Goal: Information Seeking & Learning: Find specific page/section

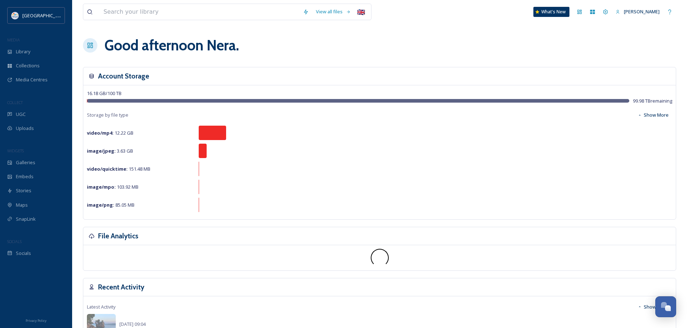
scroll to position [983, 0]
click at [28, 48] on div "Library" at bounding box center [36, 52] width 72 height 14
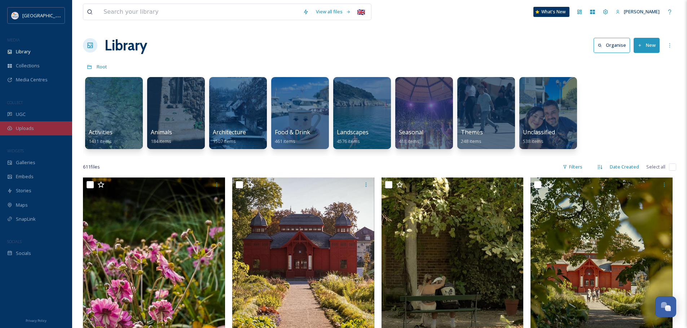
click at [25, 123] on div "Uploads" at bounding box center [36, 129] width 72 height 14
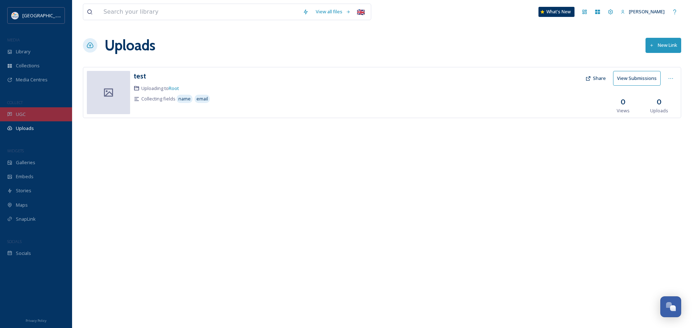
click at [24, 112] on span "UGC" at bounding box center [21, 114] width 10 height 7
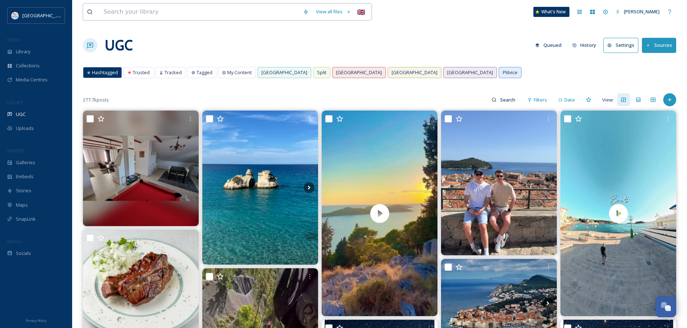
click at [202, 12] on input at bounding box center [199, 12] width 199 height 16
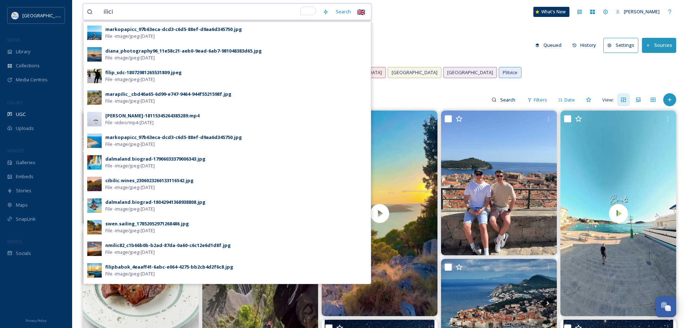
type input "ilicic"
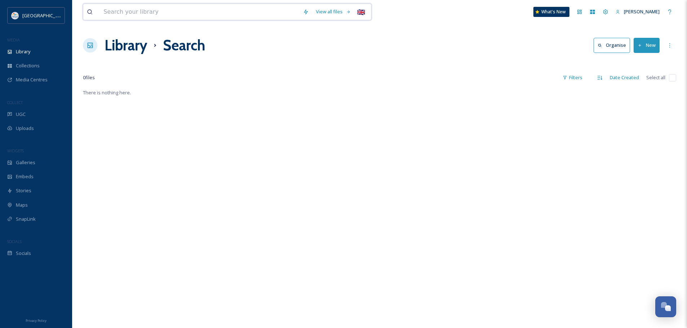
click at [160, 17] on input at bounding box center [199, 12] width 199 height 16
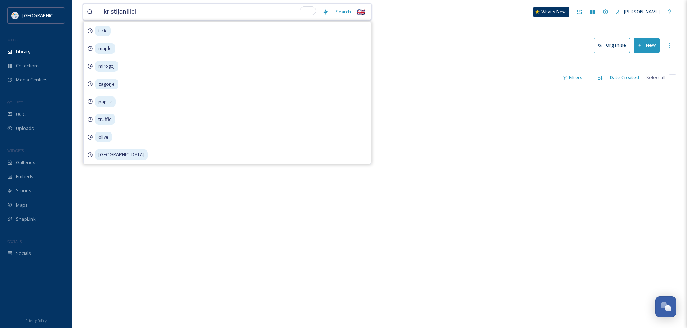
type input "kristijanilicic"
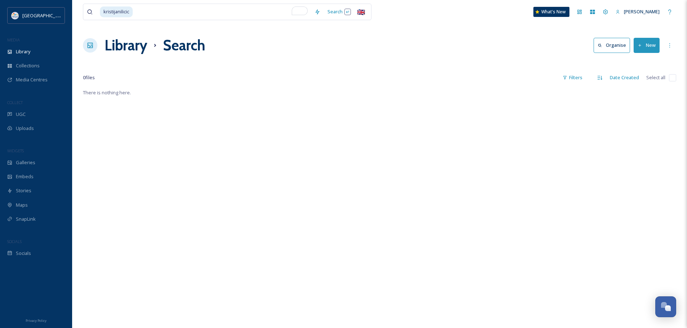
click at [450, 33] on div "kristijanilicic Search 🇬🇧 What's New [PERSON_NAME] Library Search Organise New …" at bounding box center [379, 208] width 615 height 417
click at [19, 116] on span "UGC" at bounding box center [21, 114] width 10 height 7
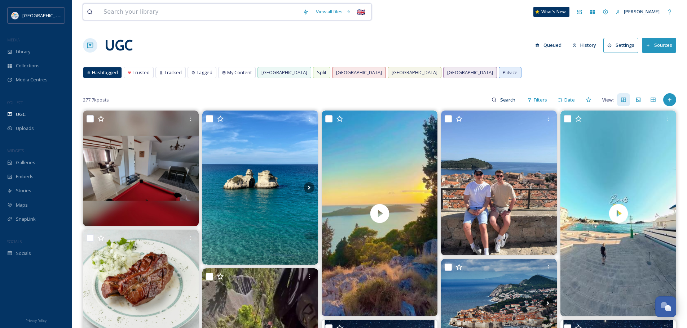
click at [167, 9] on input at bounding box center [199, 12] width 199 height 16
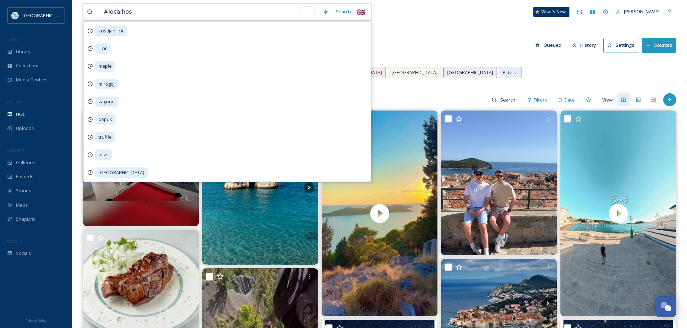
type input "#localhost"
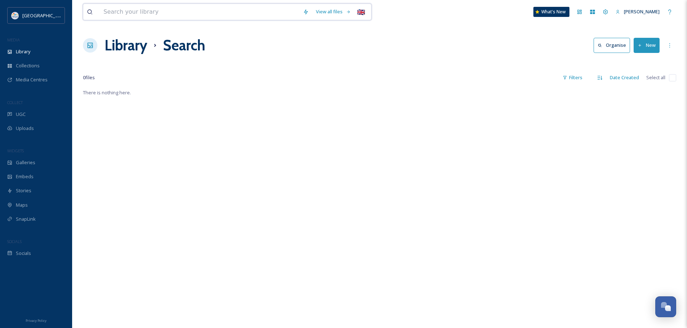
click at [156, 12] on input at bounding box center [199, 12] width 199 height 16
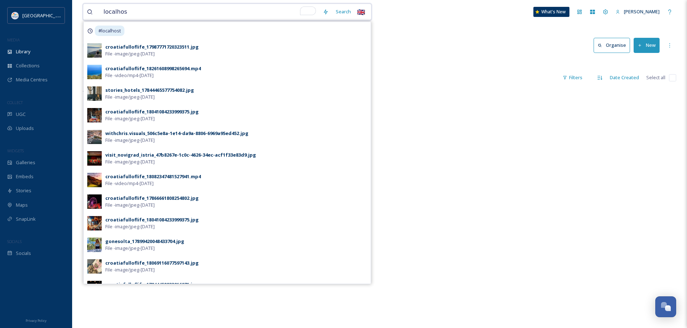
type input "localhost"
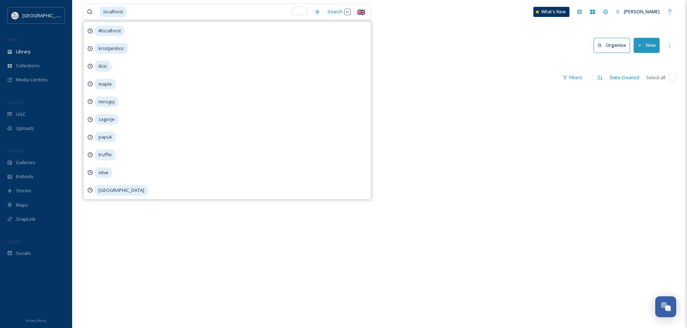
click at [460, 41] on div "Library Search Organise New" at bounding box center [379, 46] width 593 height 22
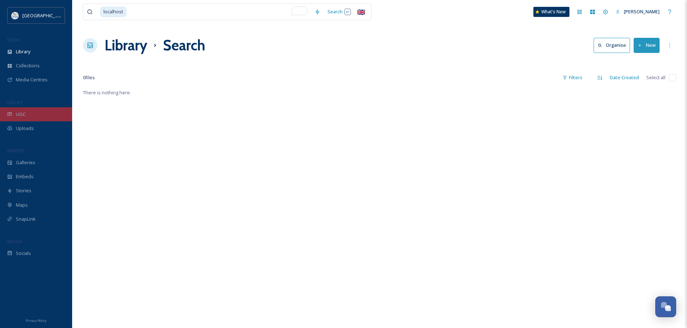
click at [6, 115] on div "UGC" at bounding box center [36, 114] width 72 height 14
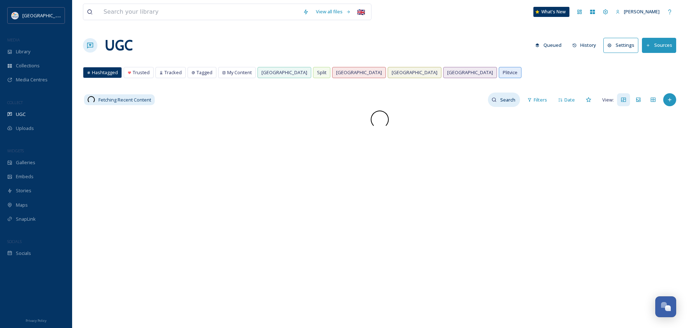
click at [496, 102] on icon at bounding box center [493, 99] width 5 height 5
click at [479, 100] on input at bounding box center [493, 100] width 54 height 14
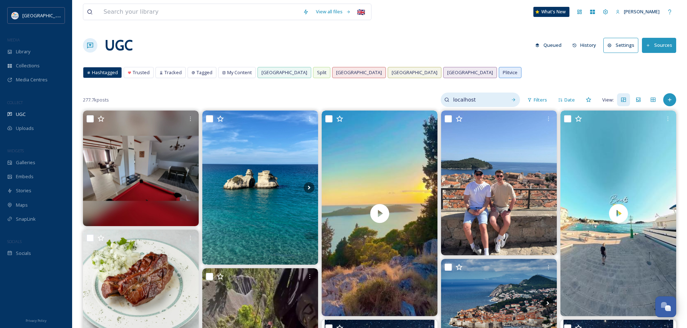
type input "localhost"
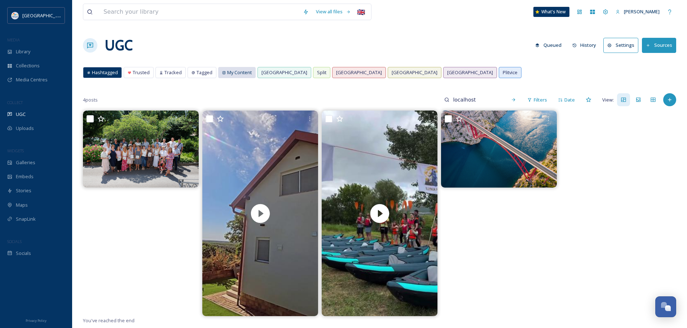
click at [236, 74] on span "My Content" at bounding box center [239, 72] width 25 height 7
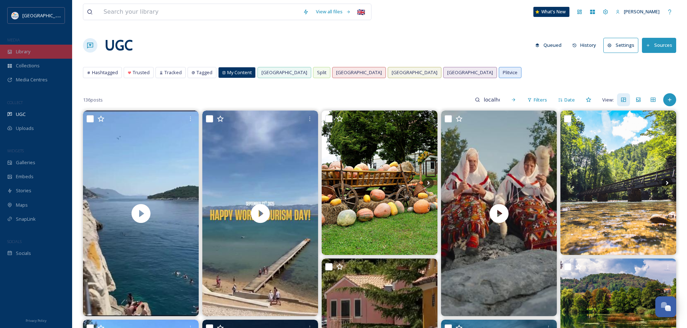
click at [35, 52] on div "Library" at bounding box center [36, 52] width 72 height 14
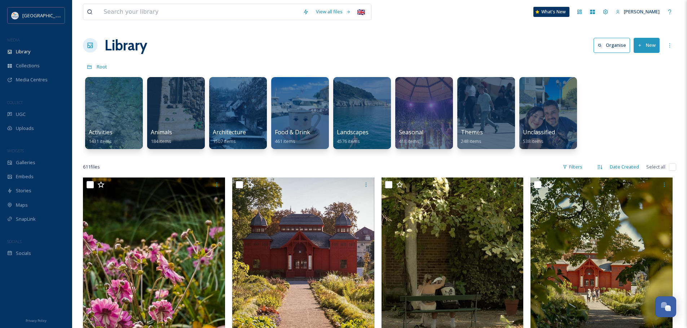
click at [651, 41] on button "New" at bounding box center [646, 45] width 26 height 15
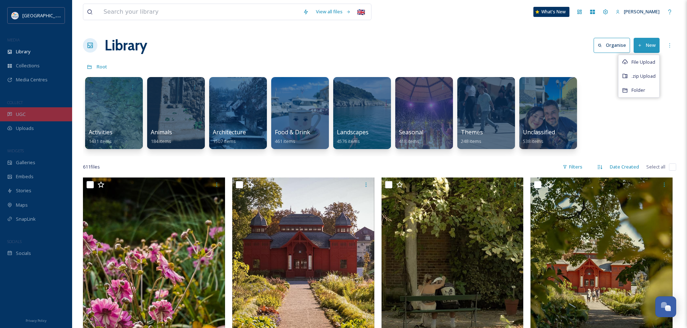
click at [38, 115] on div "UGC" at bounding box center [36, 114] width 72 height 14
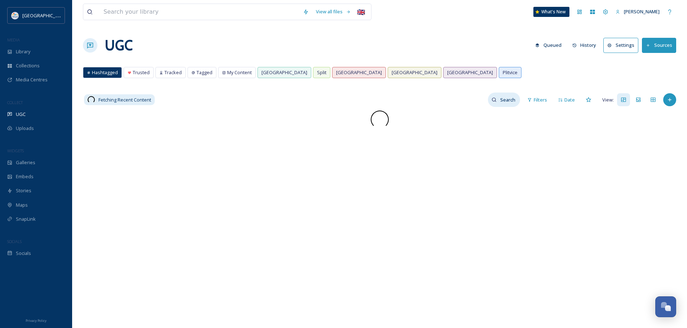
click at [510, 102] on input at bounding box center [507, 100] width 23 height 14
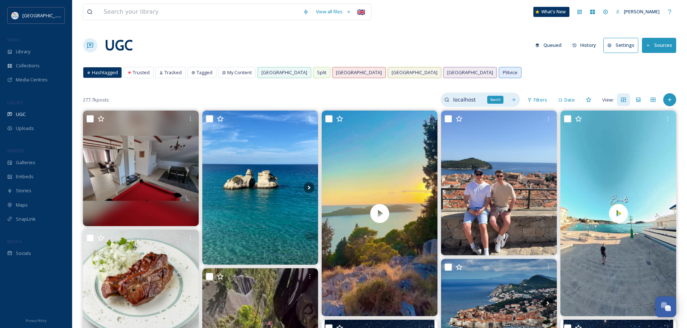
type input "localhost"
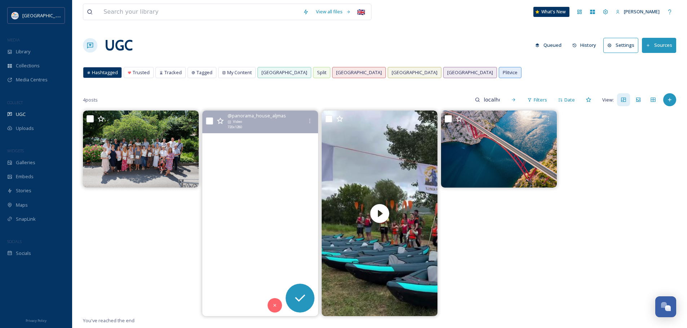
click at [289, 202] on video at bounding box center [260, 214] width 116 height 206
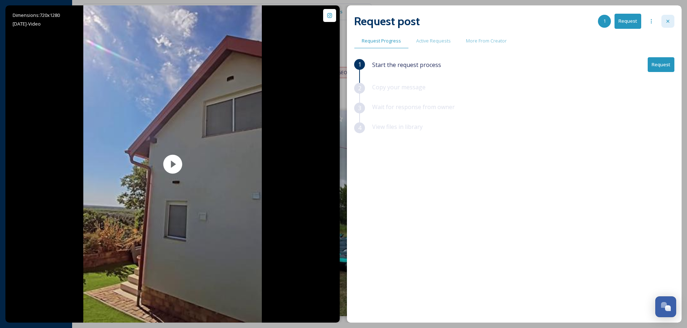
click at [671, 19] on div at bounding box center [667, 21] width 13 height 13
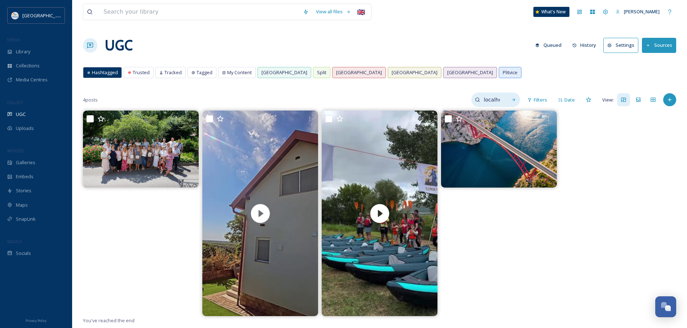
click at [501, 101] on input "localhost" at bounding box center [491, 100] width 23 height 14
click at [501, 101] on input "localhost" at bounding box center [476, 100] width 54 height 14
